Goal: Information Seeking & Learning: Compare options

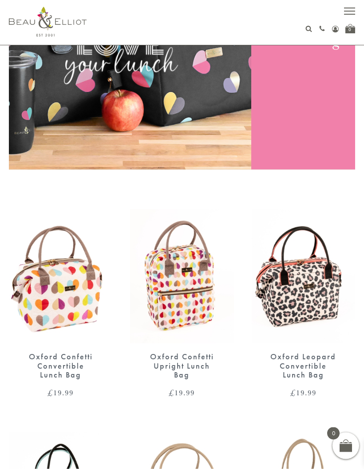
scroll to position [167, 0]
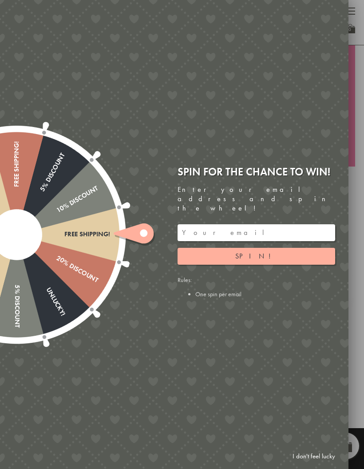
click at [364, 332] on div at bounding box center [182, 234] width 364 height 469
click at [359, 315] on div at bounding box center [182, 234] width 364 height 469
click at [326, 465] on link "I don't feel lucky" at bounding box center [314, 456] width 52 height 16
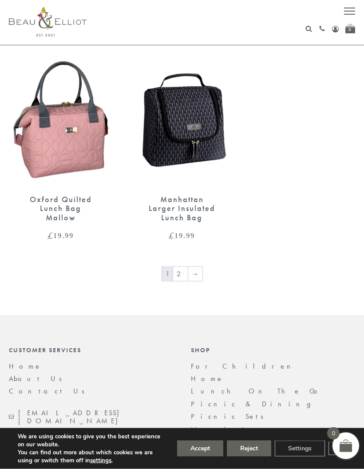
scroll to position [1707, 0]
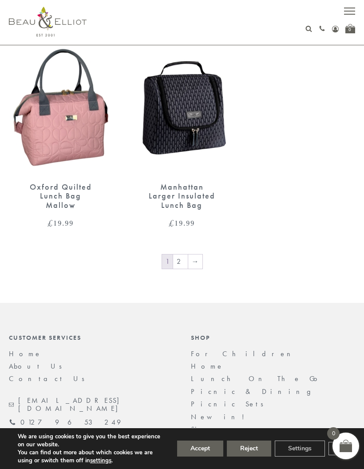
click at [196, 254] on link "→" at bounding box center [195, 261] width 14 height 14
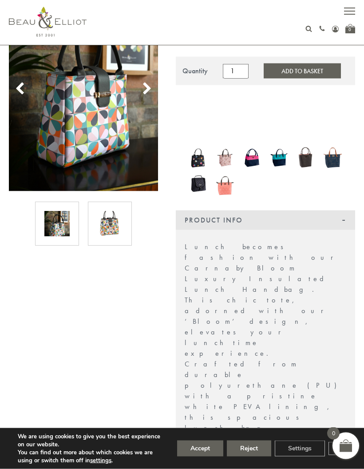
scroll to position [68, 0]
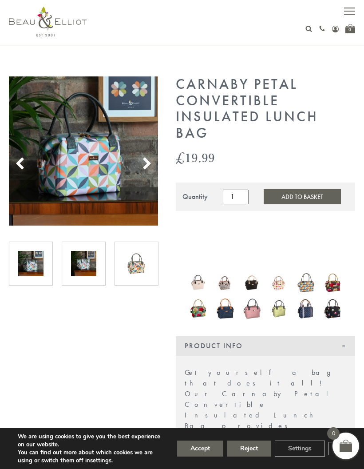
click at [88, 265] on img at bounding box center [83, 263] width 25 height 25
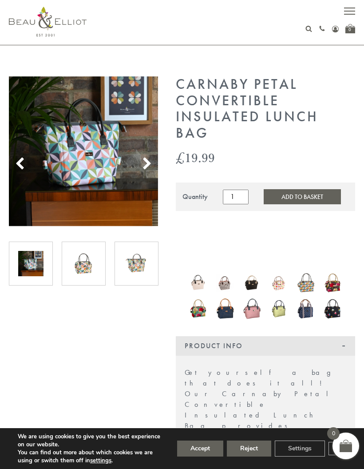
click at [95, 258] on img at bounding box center [83, 263] width 25 height 25
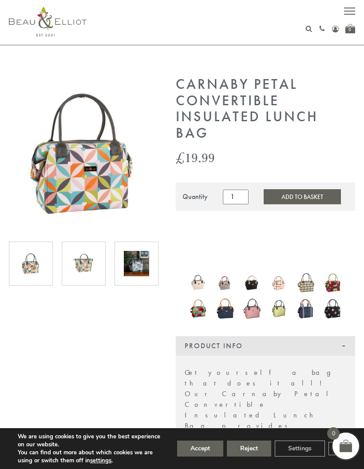
click at [139, 273] on img at bounding box center [136, 263] width 25 height 25
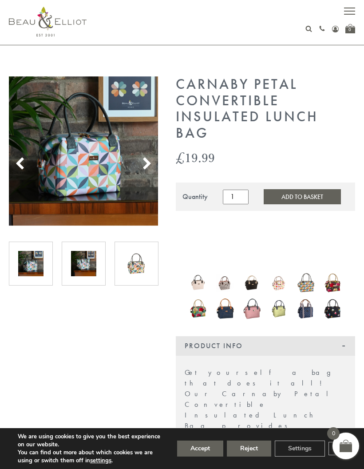
click at [135, 265] on img at bounding box center [136, 263] width 25 height 25
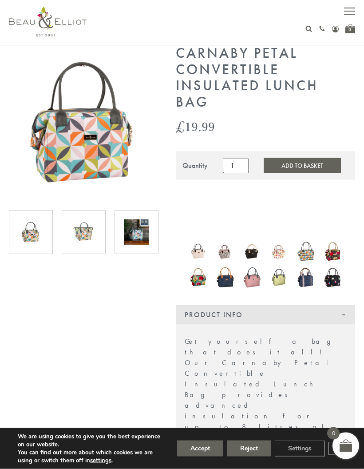
scroll to position [33, 0]
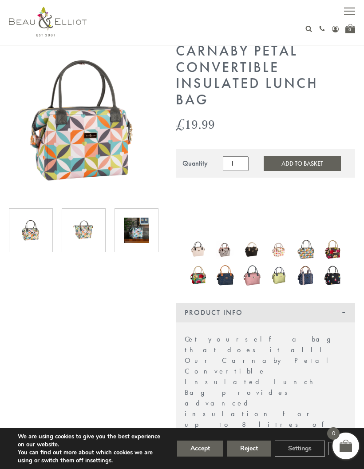
click at [122, 231] on div at bounding box center [137, 230] width 44 height 44
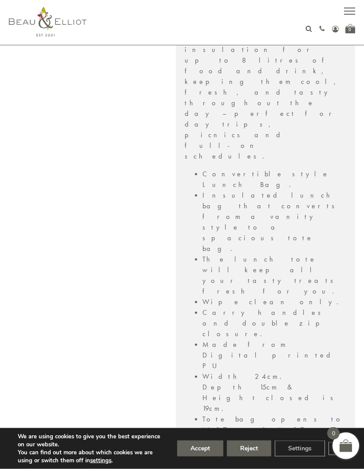
scroll to position [399, 0]
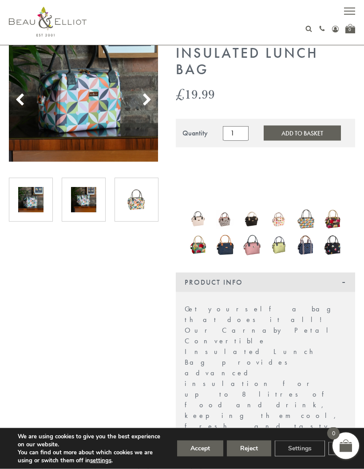
scroll to position [0, 0]
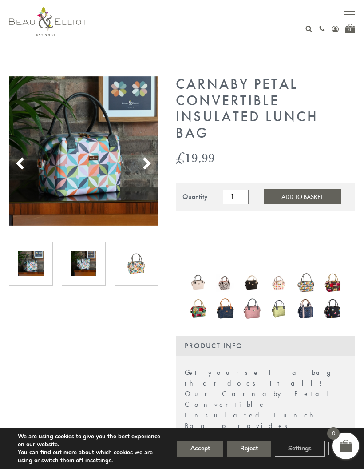
click at [35, 269] on img at bounding box center [30, 263] width 25 height 25
click at [123, 189] on img at bounding box center [83, 150] width 149 height 149
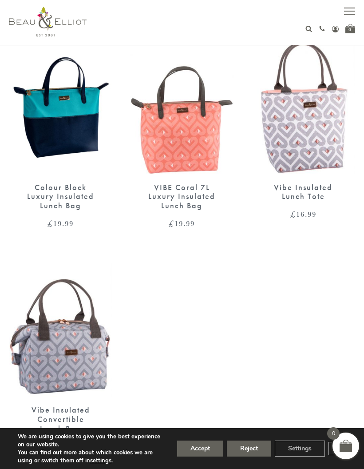
scroll to position [1305, 0]
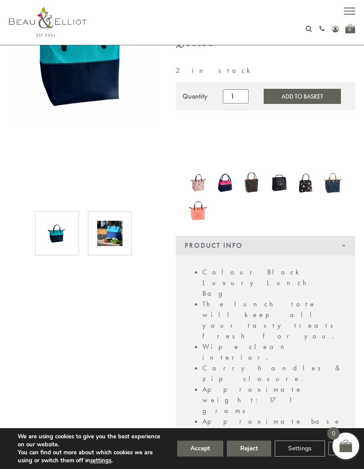
scroll to position [109, 0]
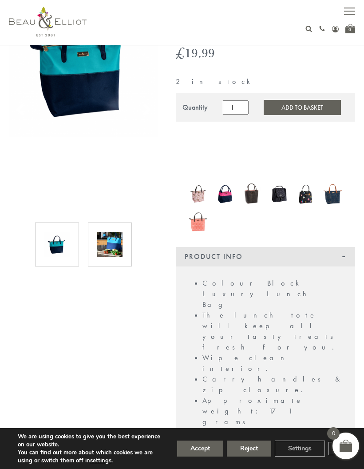
click at [126, 256] on div at bounding box center [110, 244] width 44 height 44
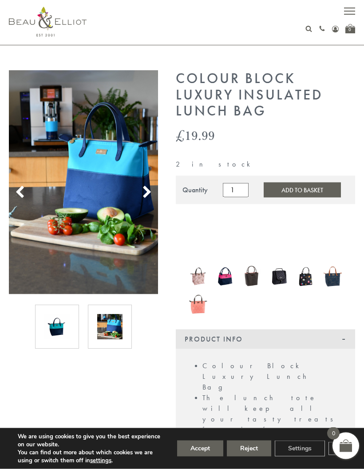
scroll to position [0, 0]
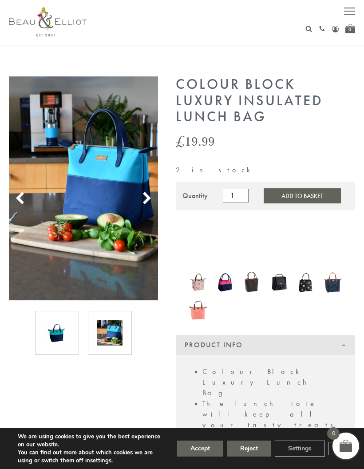
click at [145, 202] on use at bounding box center [147, 198] width 8 height 12
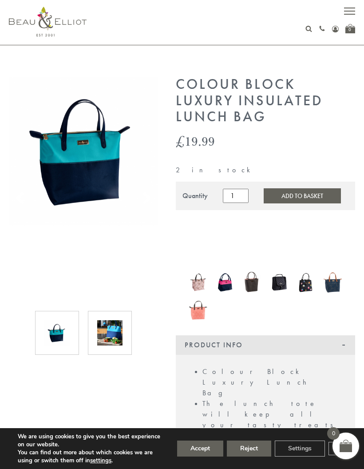
click at [147, 200] on use at bounding box center [147, 198] width 8 height 12
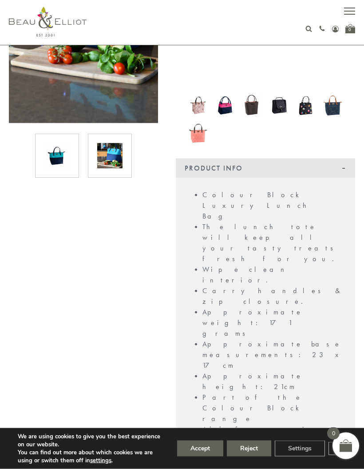
scroll to position [178, 0]
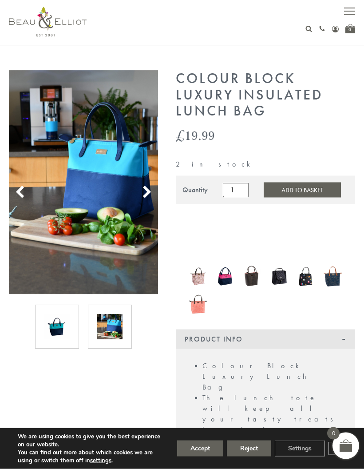
scroll to position [0, 0]
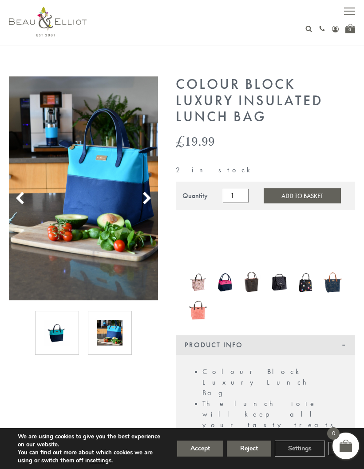
click at [150, 206] on img at bounding box center [83, 188] width 149 height 224
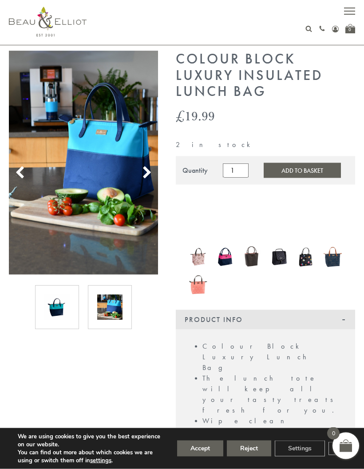
scroll to position [21, 0]
